Goal: Use online tool/utility: Utilize a website feature to perform a specific function

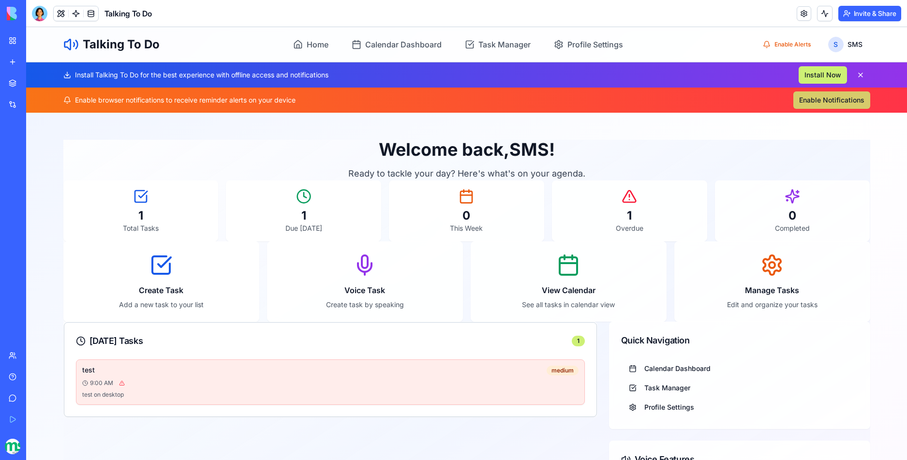
click at [814, 98] on button "Enable Notifications" at bounding box center [831, 99] width 77 height 17
click at [814, 102] on button "Enable Notifications" at bounding box center [831, 99] width 77 height 17
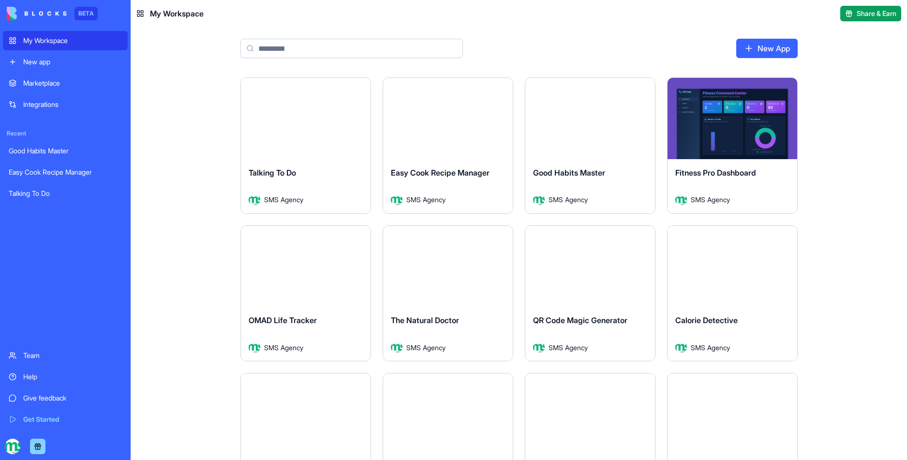
click at [301, 150] on div "Launch" at bounding box center [306, 118] width 130 height 81
